Goal: Task Accomplishment & Management: Use online tool/utility

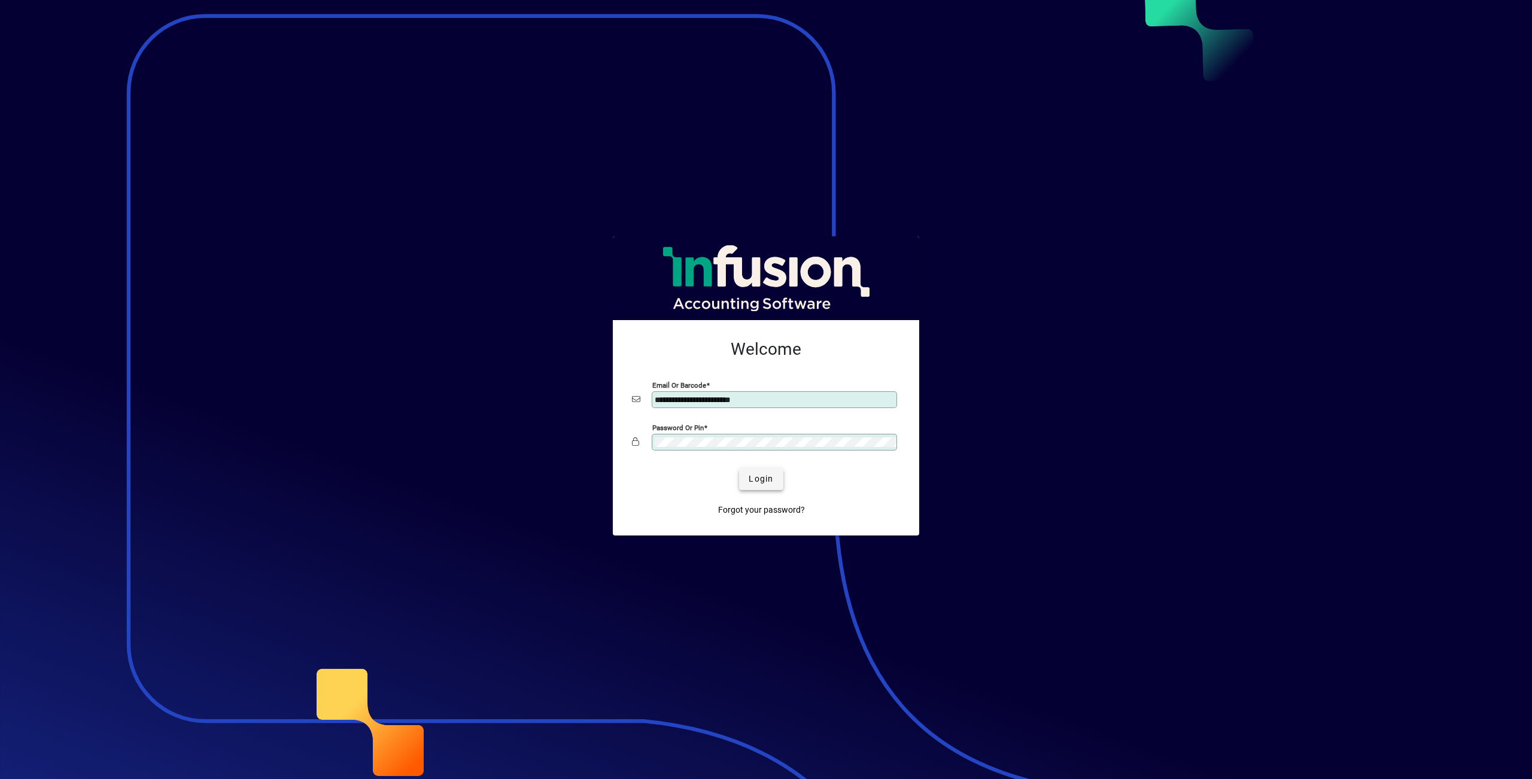
type input "**********"
click at [759, 485] on span "Login" at bounding box center [761, 479] width 25 height 13
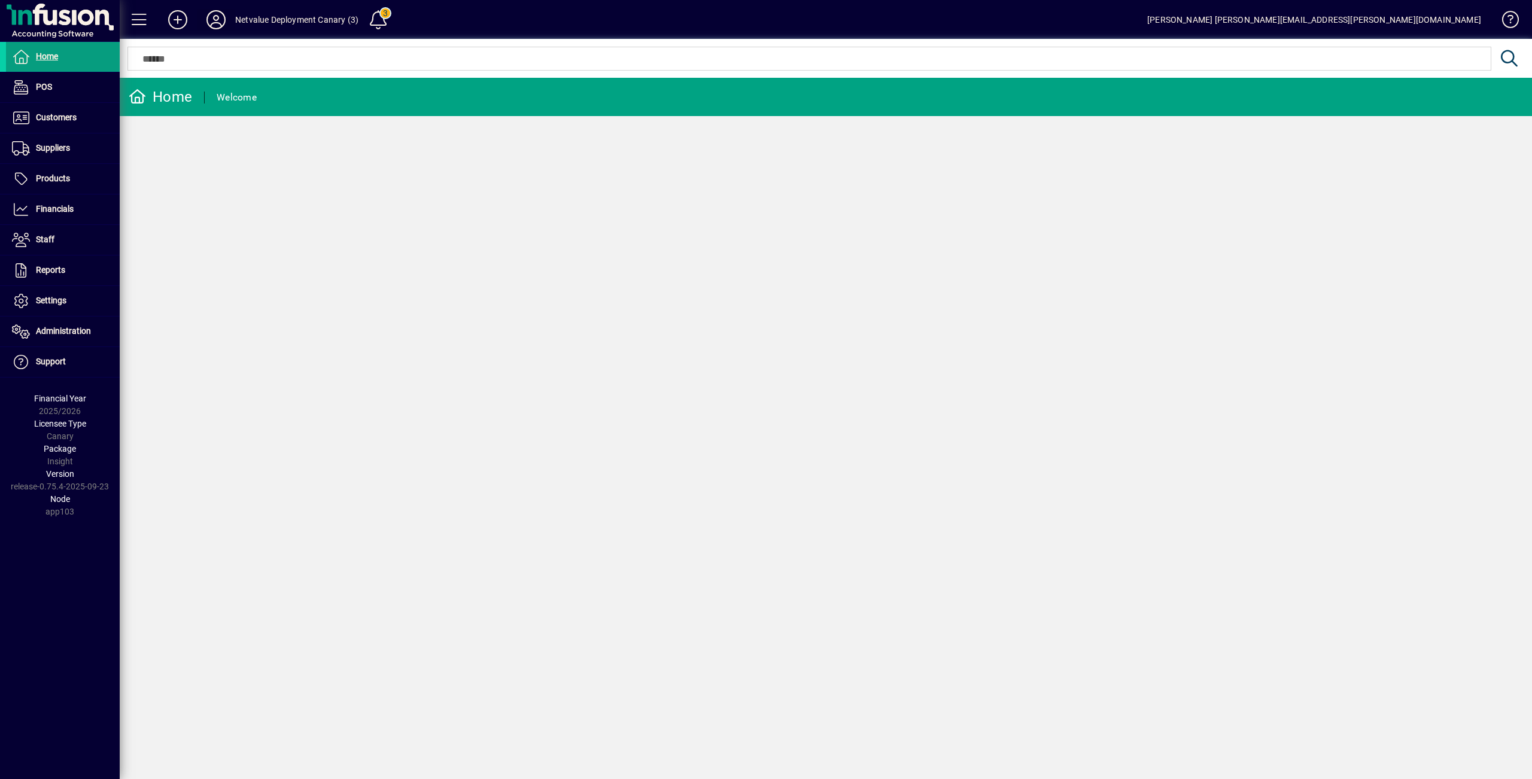
click at [217, 25] on icon at bounding box center [216, 19] width 24 height 19
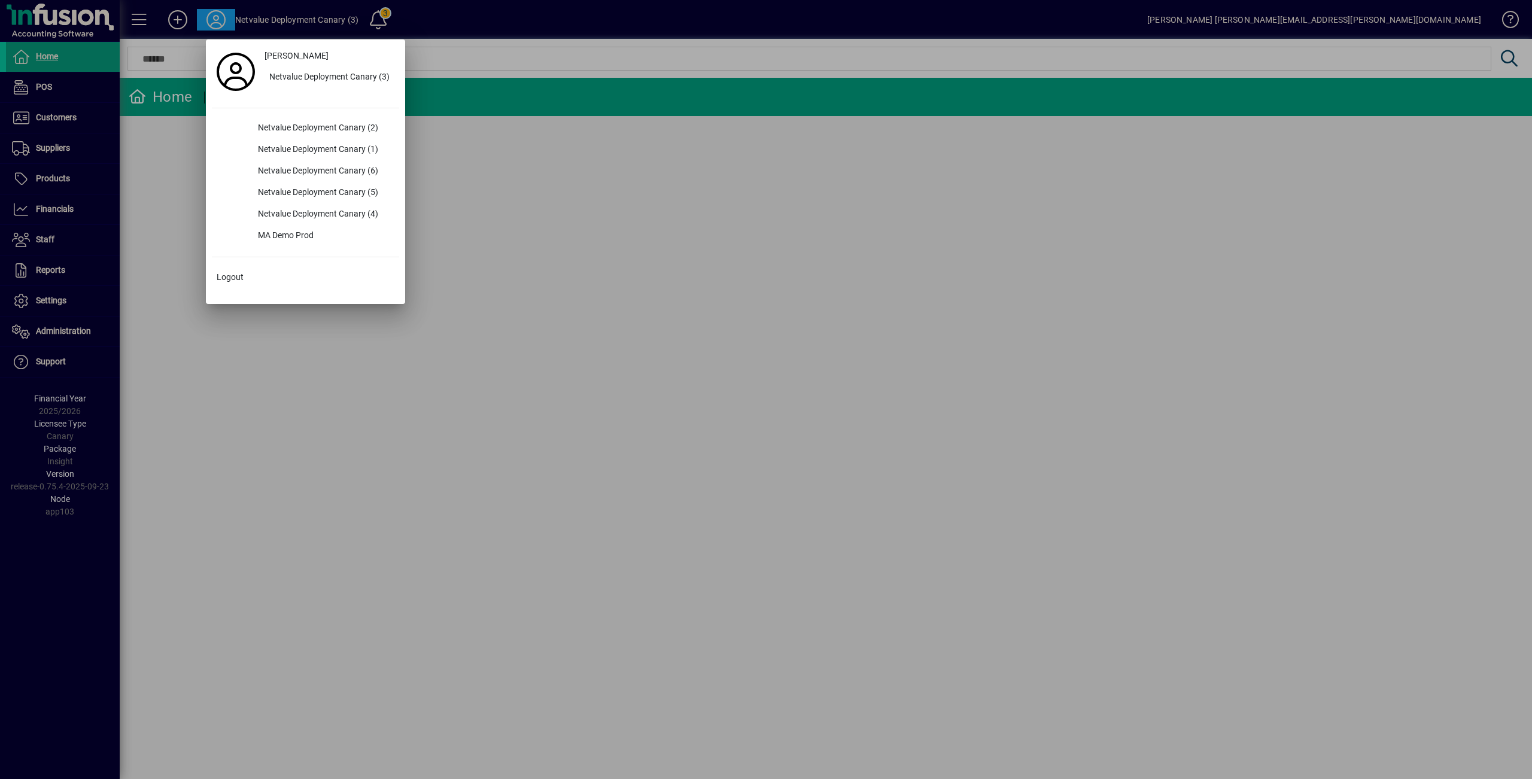
click at [685, 346] on div at bounding box center [766, 389] width 1532 height 779
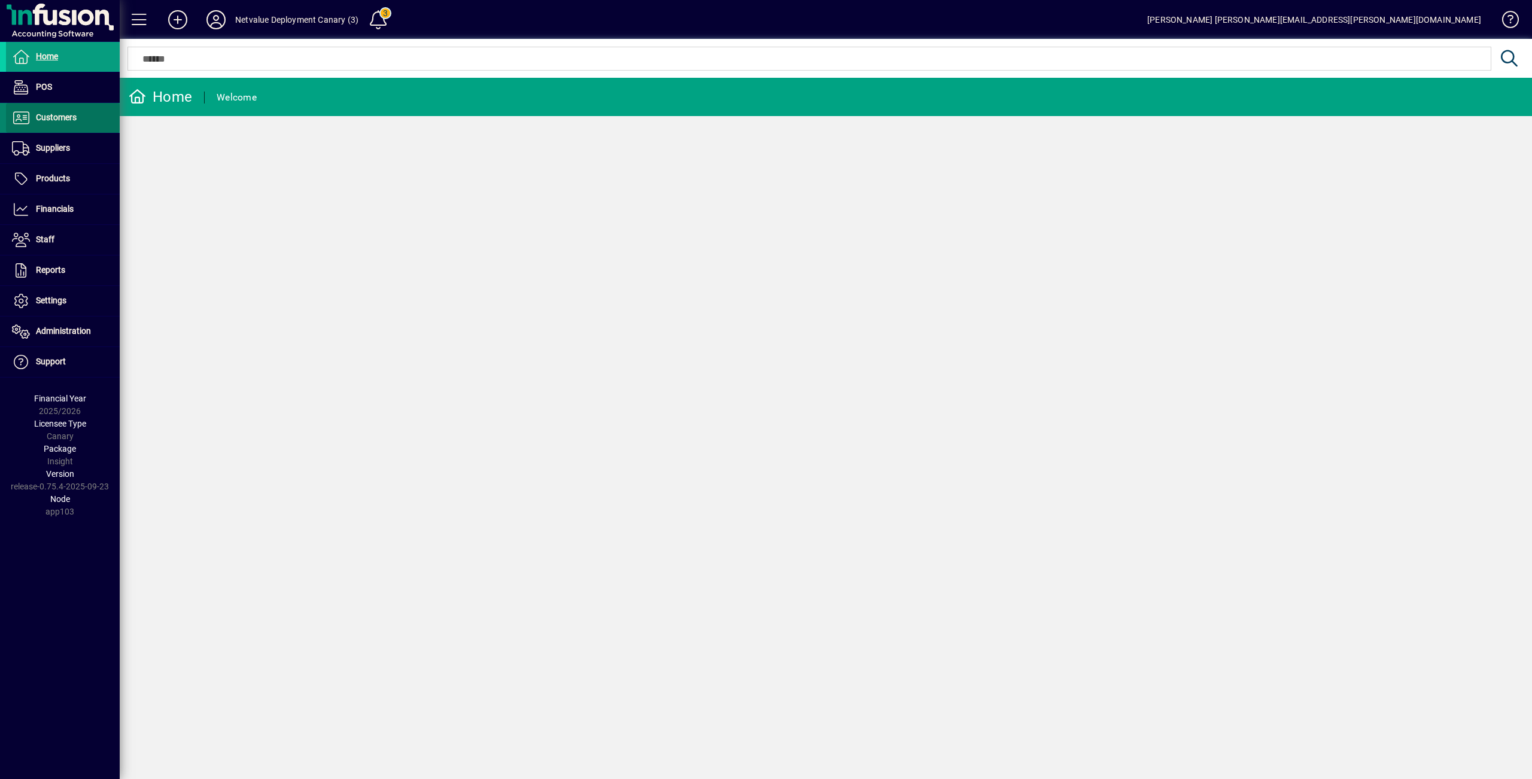
click at [68, 121] on span "Customers" at bounding box center [56, 117] width 41 height 10
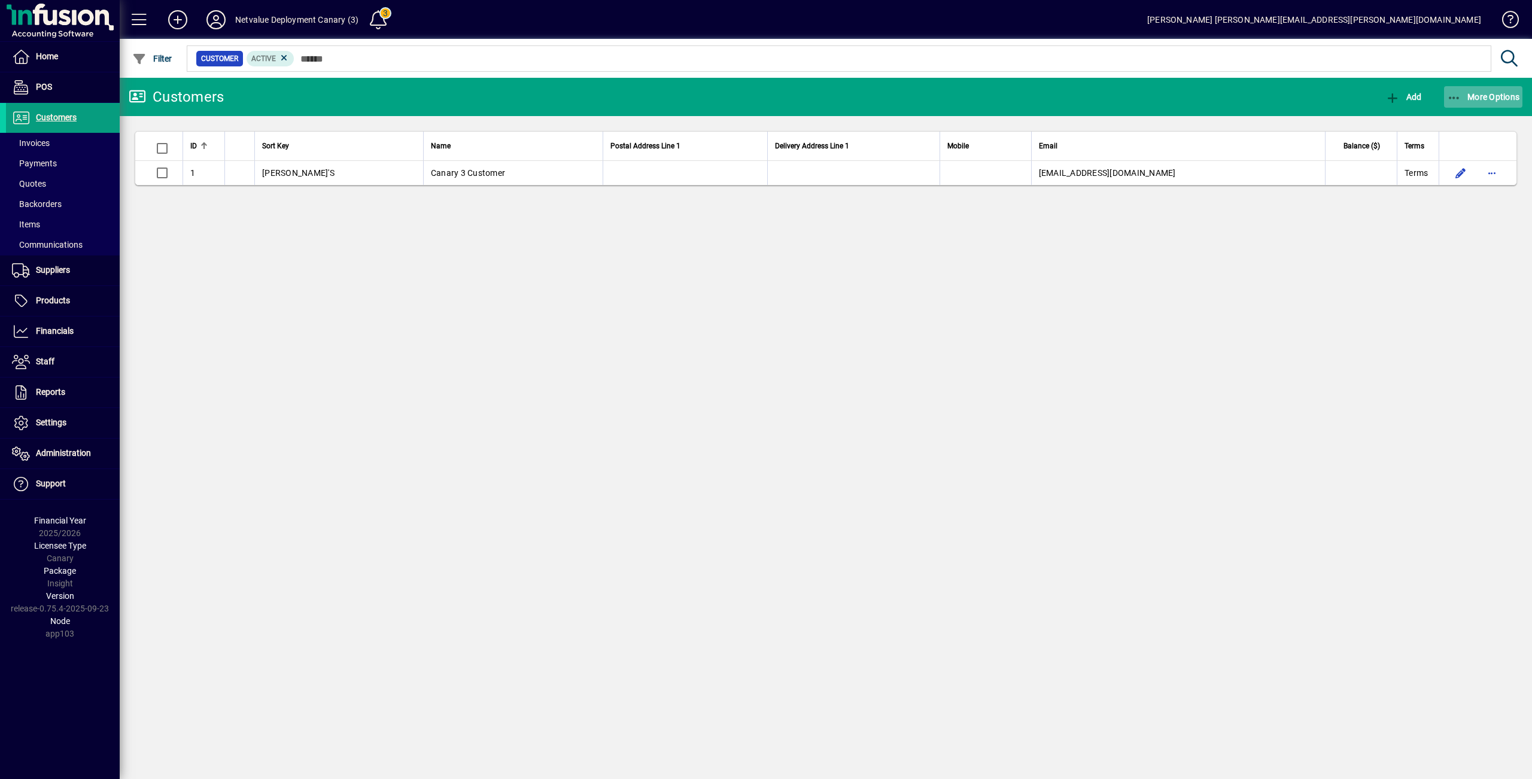
click at [1455, 93] on icon "button" at bounding box center [1454, 98] width 15 height 12
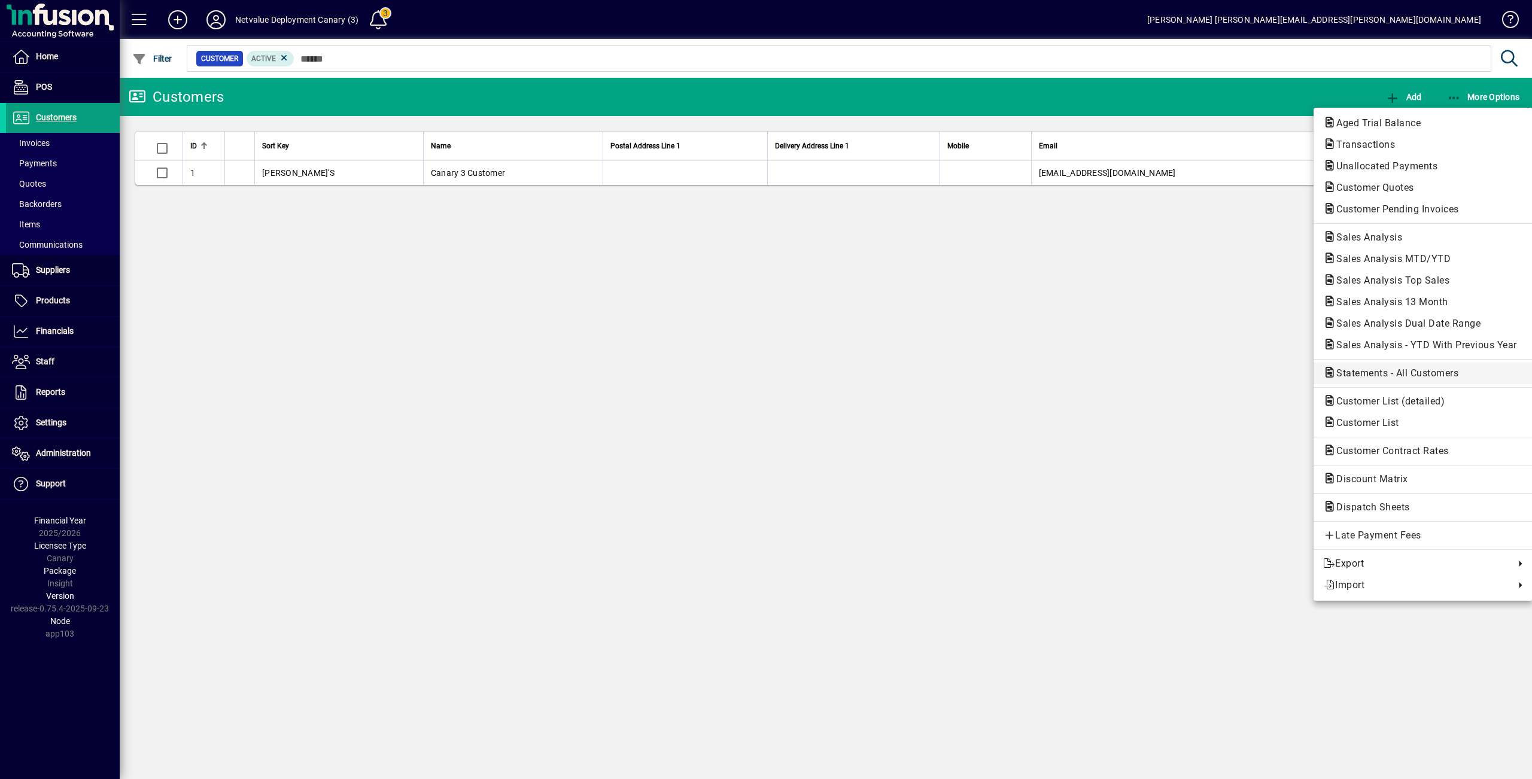
click at [1356, 375] on span "Statements - All Customers" at bounding box center [1393, 372] width 141 height 11
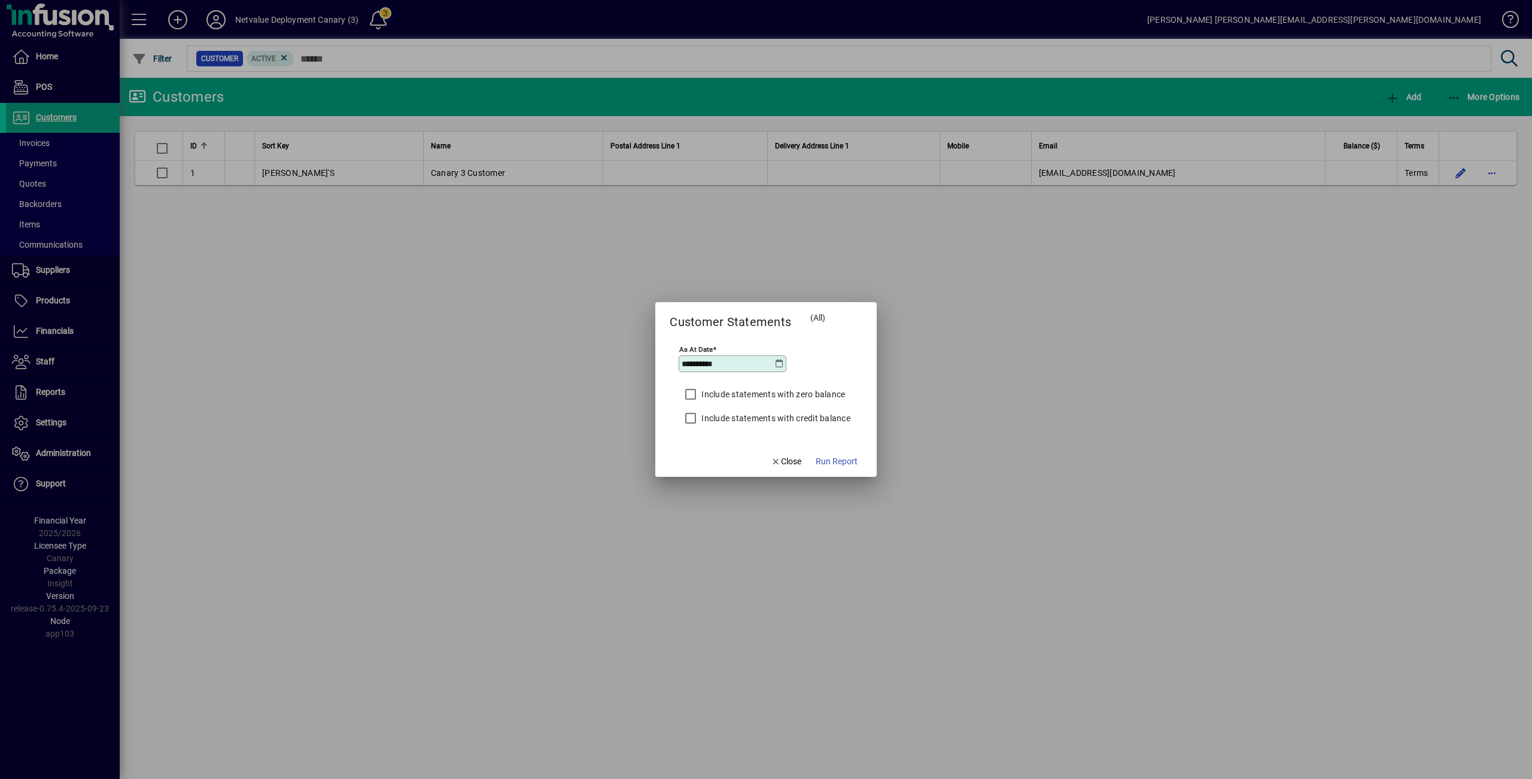
click at [766, 390] on label "Include statements with zero balance" at bounding box center [772, 394] width 146 height 12
click at [751, 412] on label "Include statements with credit balance" at bounding box center [774, 418] width 151 height 12
click at [835, 461] on span "Run Report" at bounding box center [837, 461] width 42 height 13
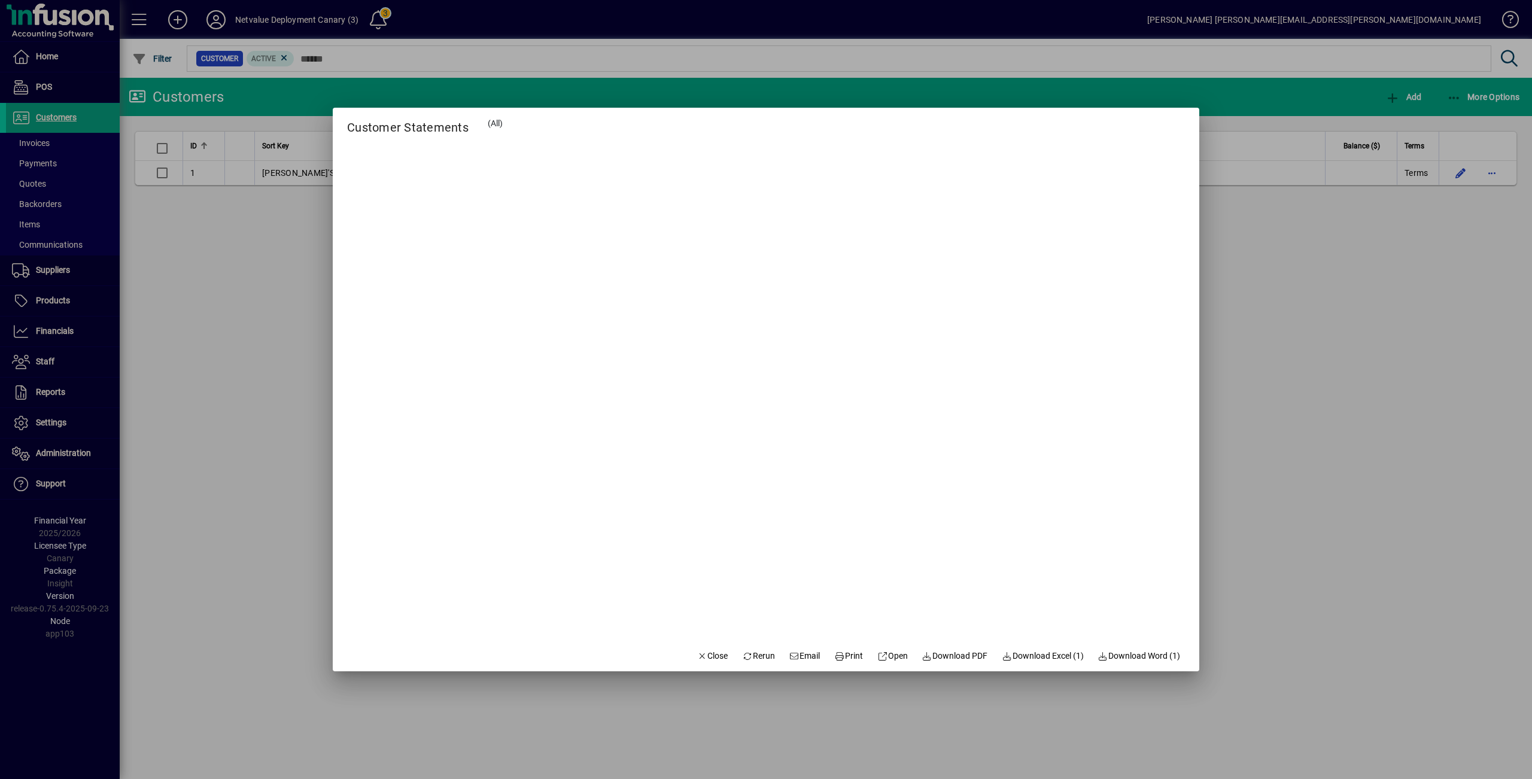
drag, startPoint x: 263, startPoint y: 71, endPoint x: 215, endPoint y: 103, distance: 57.8
